Goal: Submit feedback/report problem

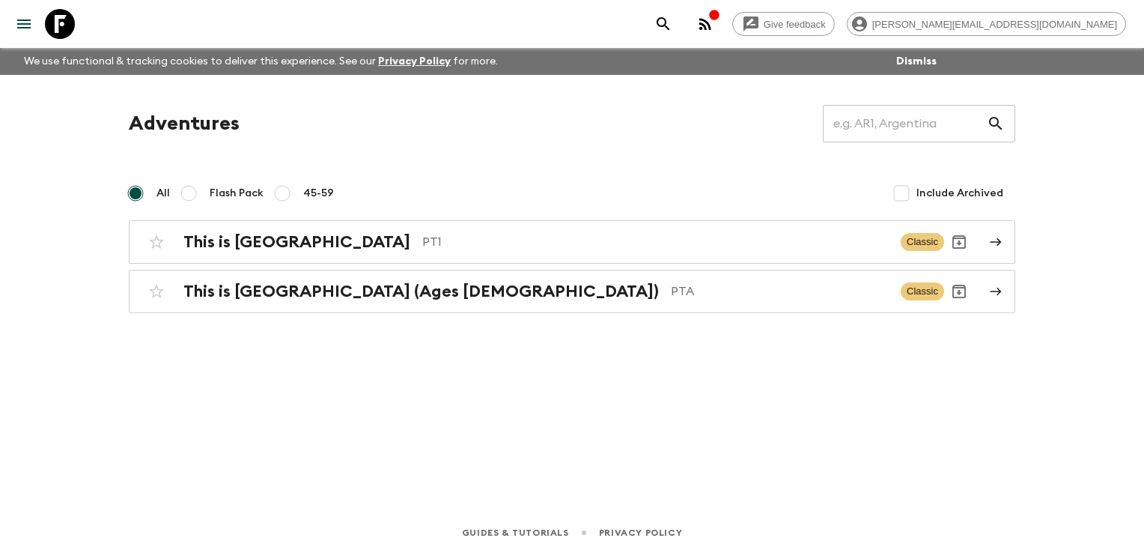
click at [702, 28] on circle "button" at bounding box center [700, 28] width 3 height 3
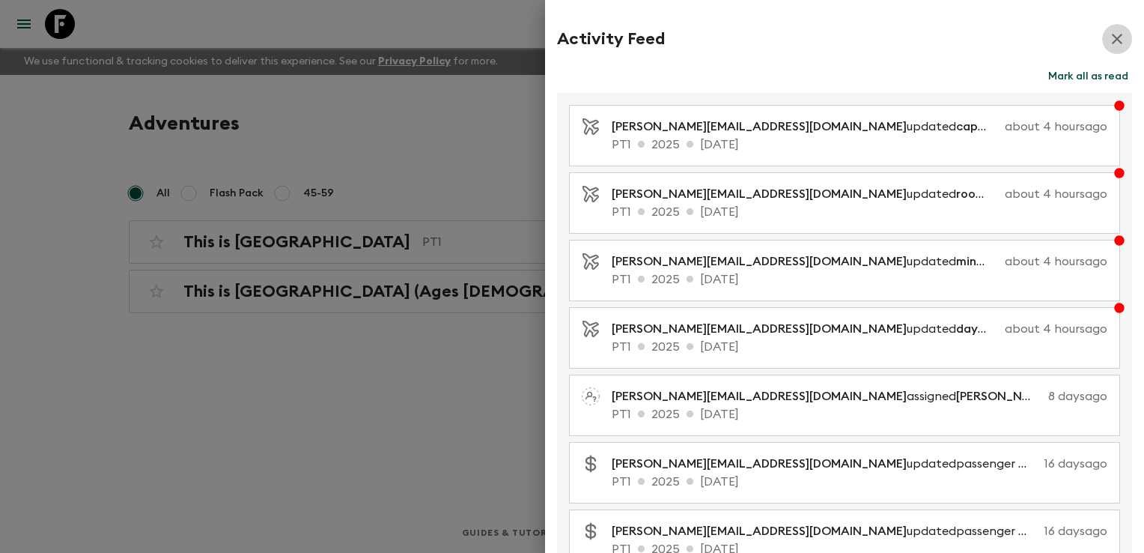
click at [1114, 37] on icon "button" at bounding box center [1117, 39] width 18 height 18
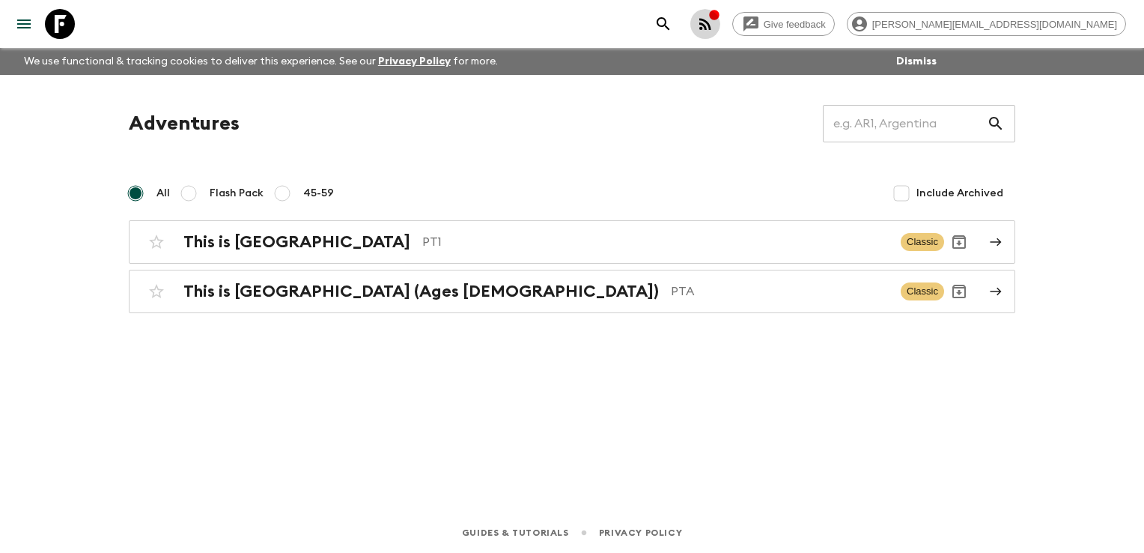
click at [714, 16] on icon "button" at bounding box center [705, 24] width 18 height 18
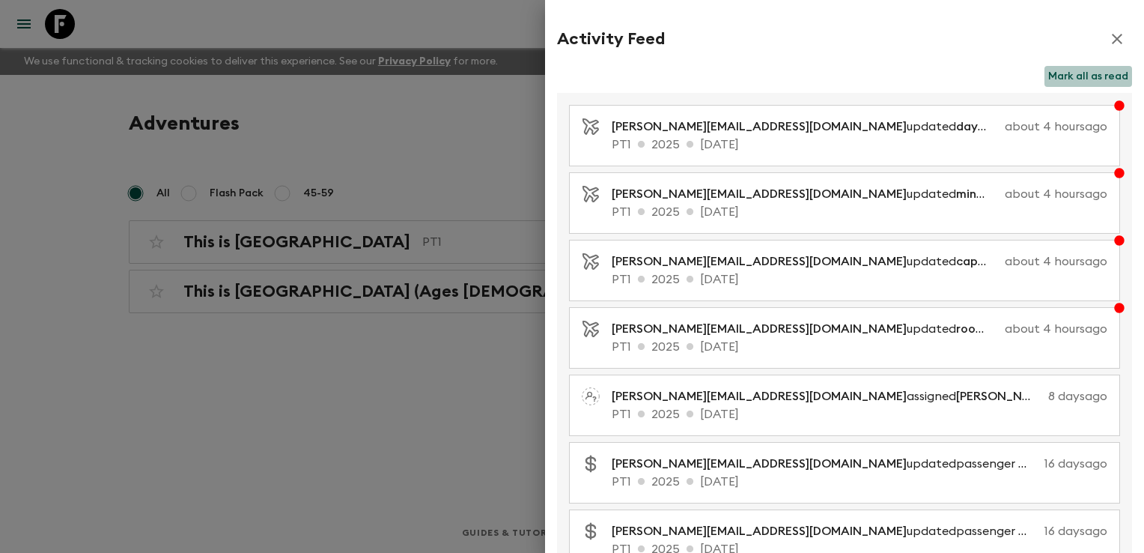
click at [1087, 74] on button "Mark all as read" at bounding box center [1089, 76] width 88 height 21
click at [419, 451] on div at bounding box center [572, 276] width 1144 height 553
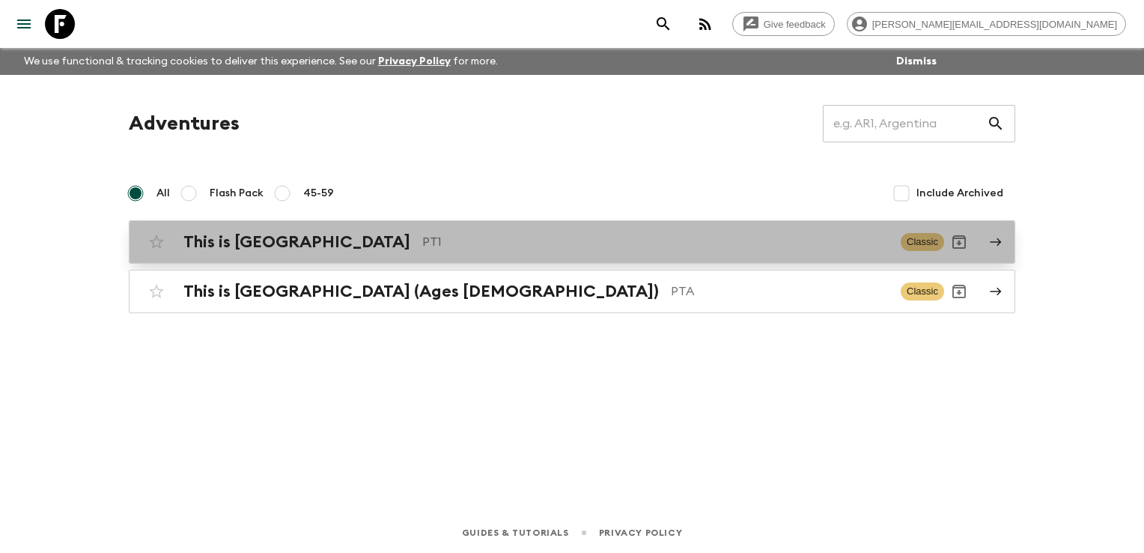
click at [473, 244] on p "PT1" at bounding box center [655, 242] width 467 height 18
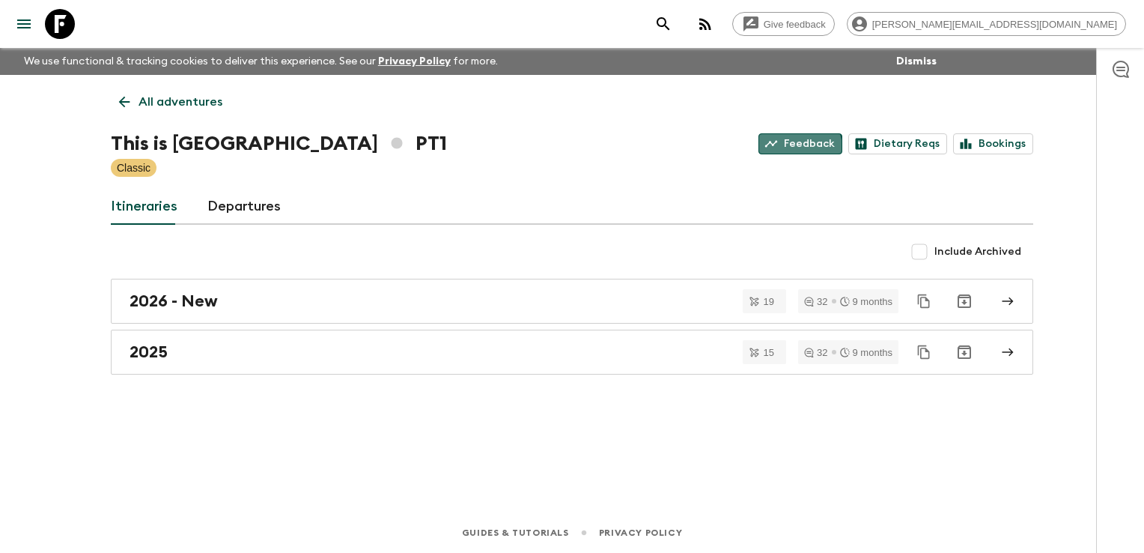
click at [803, 148] on link "Feedback" at bounding box center [801, 143] width 84 height 21
